Goal: Contribute content

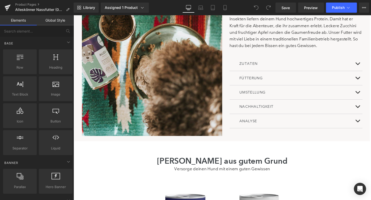
scroll to position [366, 0]
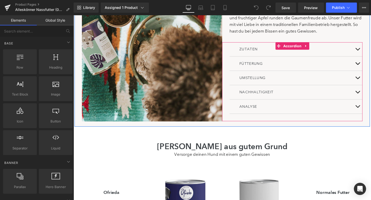
click at [367, 64] on button at bounding box center [366, 65] width 10 height 14
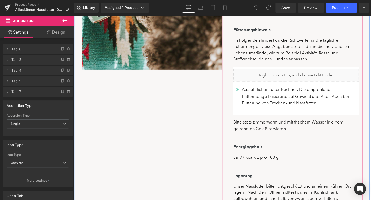
scroll to position [332, 0]
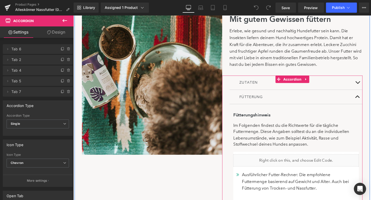
click at [366, 86] on button at bounding box center [366, 84] width 10 height 14
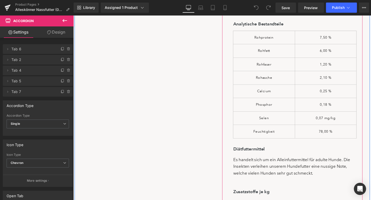
scroll to position [502, 0]
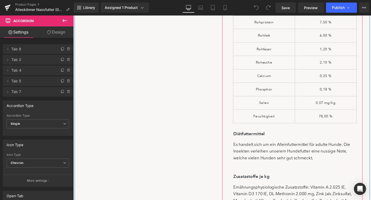
click at [249, 134] on h4 "Diätfuttermittel" at bounding box center [301, 137] width 126 height 7
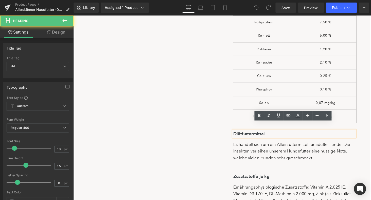
click at [254, 134] on h4 "Diätfuttermittel" at bounding box center [301, 137] width 126 height 7
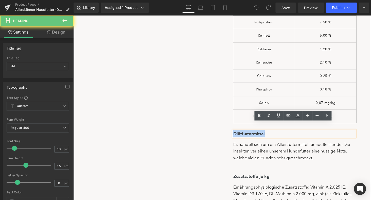
click at [203, 131] on div "Image Mit gutem Gewissen füttern Heading Erlebe, wie gesund und nachhaltig Hund…" at bounding box center [227, 72] width 304 height 478
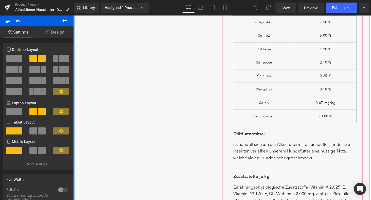
click at [248, 134] on h4 "Diätfuttermittel" at bounding box center [301, 137] width 126 height 7
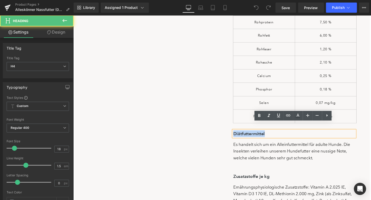
click at [241, 134] on h4 "Diätfuttermittel" at bounding box center [301, 137] width 126 height 7
drag, startPoint x: 248, startPoint y: 128, endPoint x: 227, endPoint y: 128, distance: 20.5
click at [226, 128] on div "Image Mit gutem Gewissen füttern Heading Erlebe, wie gesund und nachhaltig Hund…" at bounding box center [227, 72] width 304 height 478
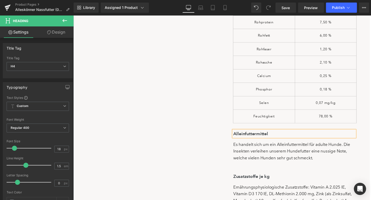
click at [209, 127] on div "Image Mit gutem Gewissen füttern Heading Erlebe, wie gesund und nachhaltig Hund…" at bounding box center [227, 72] width 304 height 478
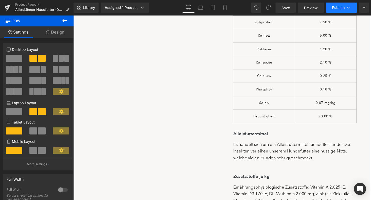
click at [333, 8] on span "Publish" at bounding box center [338, 8] width 13 height 4
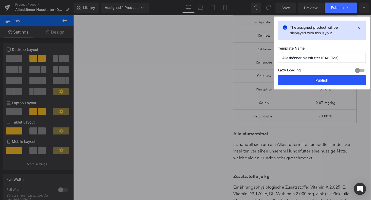
click at [318, 78] on button "Publish" at bounding box center [322, 80] width 88 height 10
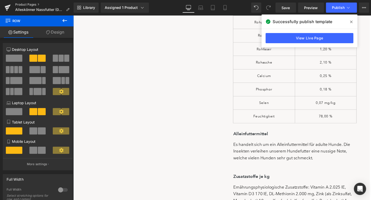
click at [30, 4] on link "Product Pages" at bounding box center [44, 5] width 58 height 4
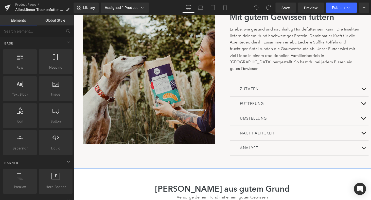
scroll to position [347, 0]
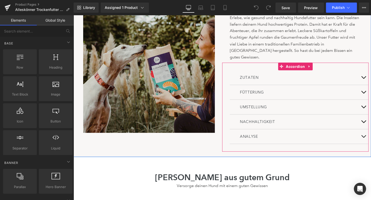
click at [365, 72] on button at bounding box center [363, 77] width 10 height 14
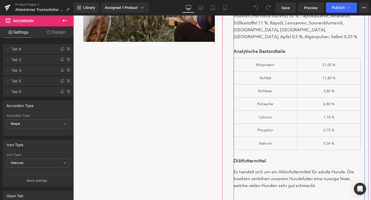
scroll to position [500, 0]
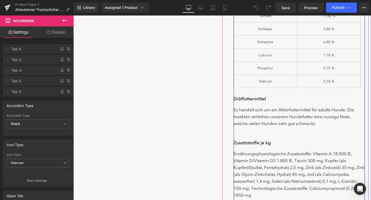
click at [249, 95] on h4 "Diätfuttermittel" at bounding box center [297, 98] width 127 height 7
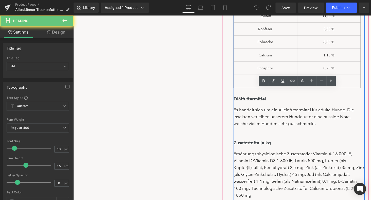
click at [249, 95] on h4 "Diätfuttermittel" at bounding box center [297, 98] width 127 height 7
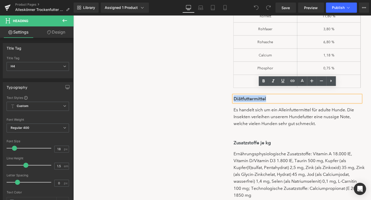
click at [250, 95] on h4 "Diätfuttermittel" at bounding box center [297, 98] width 127 height 7
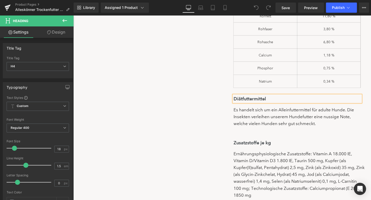
paste div
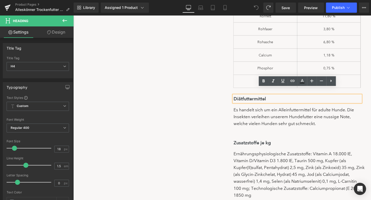
click at [269, 95] on h4 "Diätfuttermittel" at bounding box center [297, 98] width 127 height 7
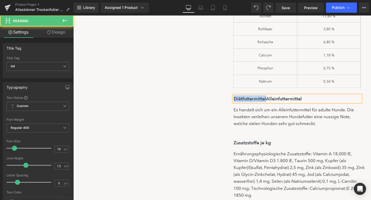
drag, startPoint x: 267, startPoint y: 91, endPoint x: 206, endPoint y: 92, distance: 60.1
click at [206, 91] on div "Image Mit gutem Gewissen füttern Heading Erlebe, wie gesund und nachhaltig Hund…" at bounding box center [222, 77] width 298 height 481
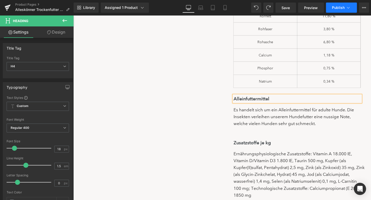
click at [345, 9] on button "Publish" at bounding box center [341, 8] width 31 height 10
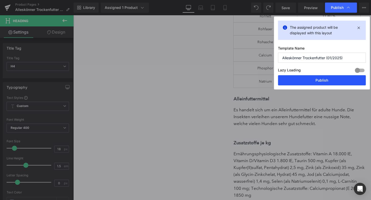
click at [326, 80] on button "Publish" at bounding box center [322, 80] width 88 height 10
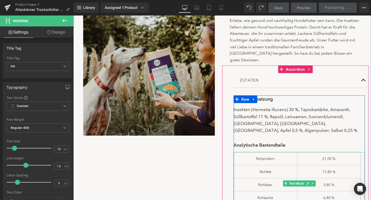
scroll to position [301, 0]
